Goal: Navigation & Orientation: Find specific page/section

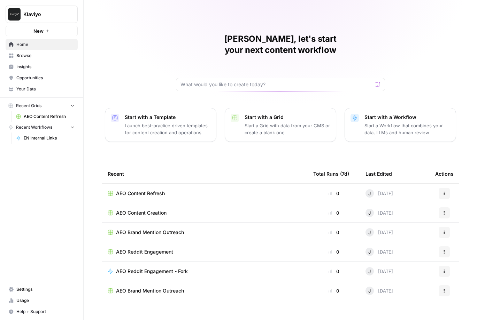
click at [43, 68] on span "Insights" at bounding box center [45, 67] width 58 height 6
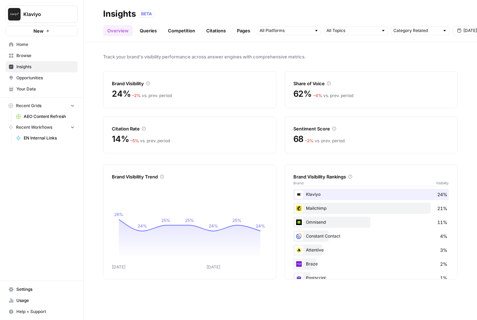
click at [146, 30] on link "Queries" at bounding box center [148, 30] width 25 height 11
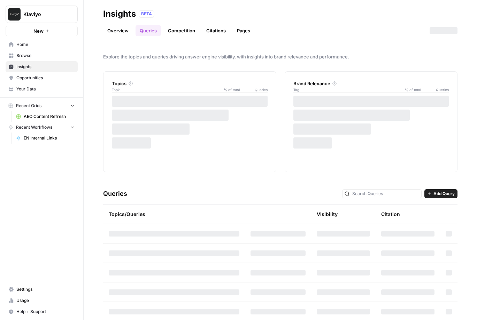
click at [178, 32] on link "Competition" at bounding box center [182, 30] width 36 height 11
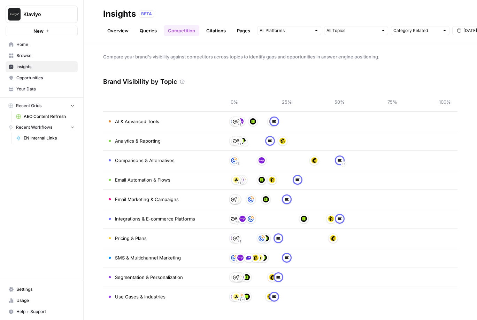
click at [208, 34] on link "Citations" at bounding box center [216, 30] width 28 height 11
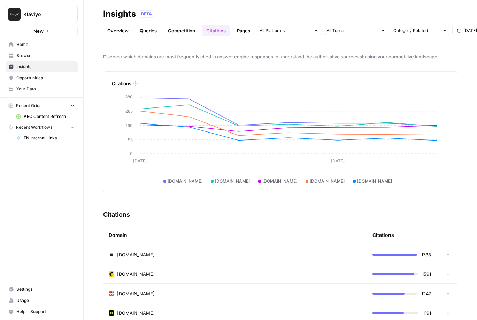
click at [175, 37] on header "Insights BETA Overview Queries Competition Citations Pages Category Related [DA…" at bounding box center [280, 21] width 393 height 42
click at [175, 31] on link "Competition" at bounding box center [182, 30] width 36 height 11
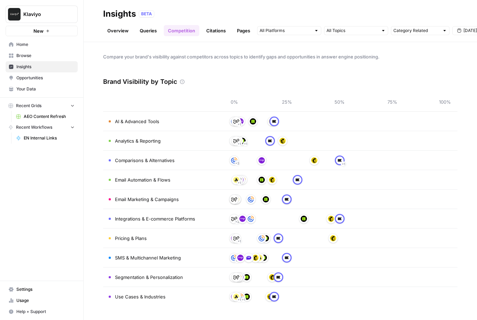
click at [149, 32] on link "Queries" at bounding box center [148, 30] width 25 height 11
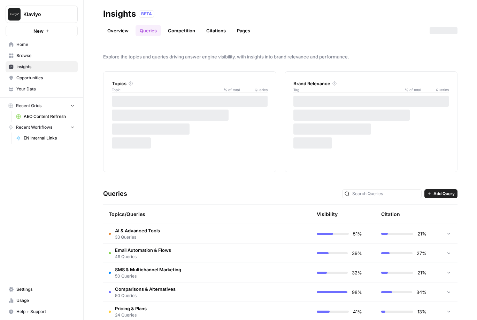
click at [118, 33] on link "Overview" at bounding box center [118, 30] width 30 height 11
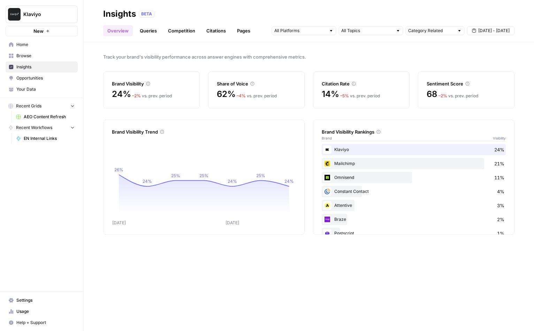
click at [146, 32] on link "Queries" at bounding box center [148, 30] width 25 height 11
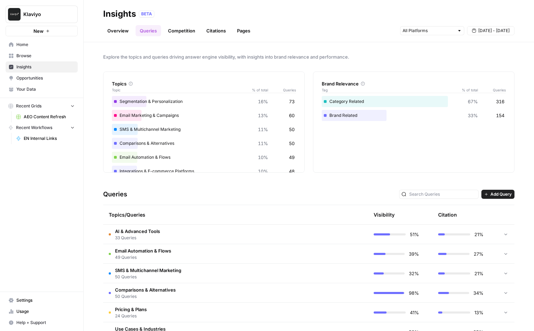
click at [175, 29] on link "Competition" at bounding box center [182, 30] width 36 height 11
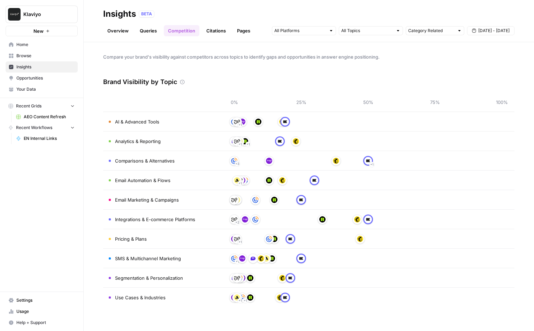
click at [218, 32] on link "Citations" at bounding box center [216, 30] width 28 height 11
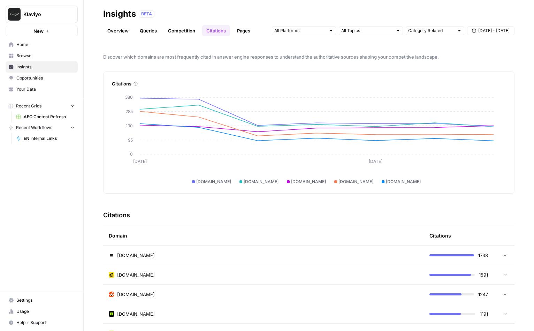
click at [183, 28] on link "Competition" at bounding box center [182, 30] width 36 height 11
